Goal: Browse casually

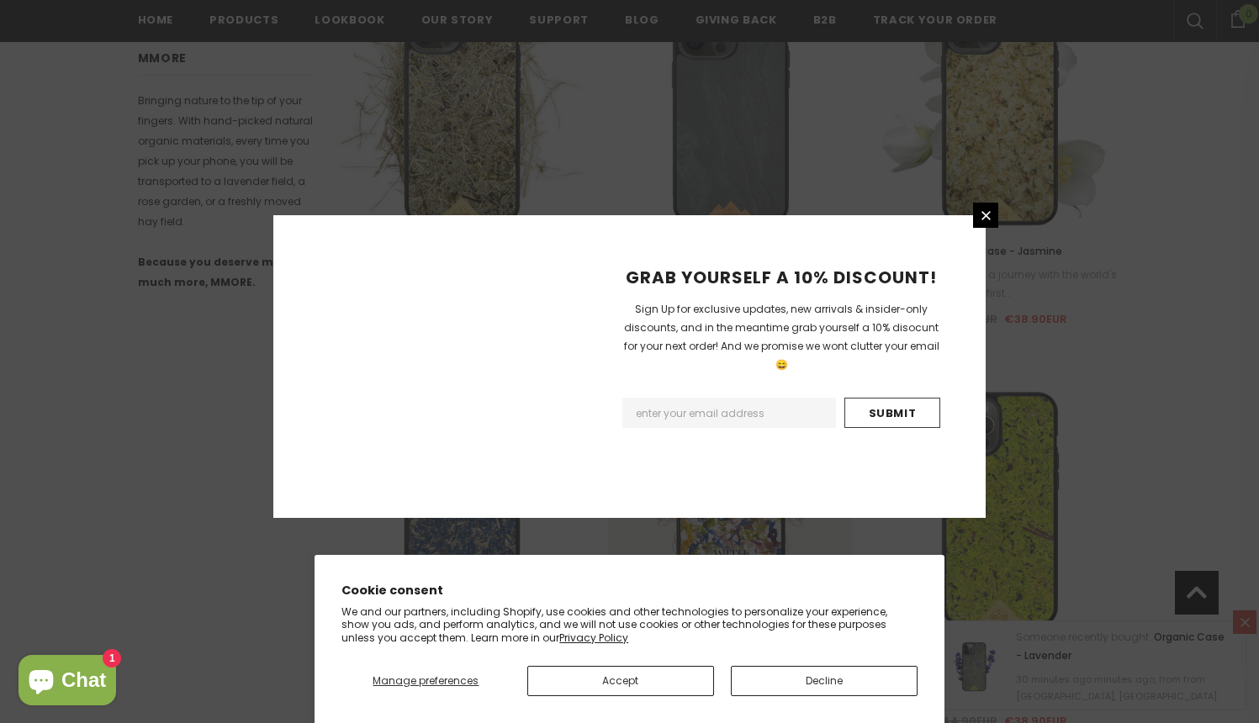
scroll to position [1936, 0]
